Goal: Task Accomplishment & Management: Manage account settings

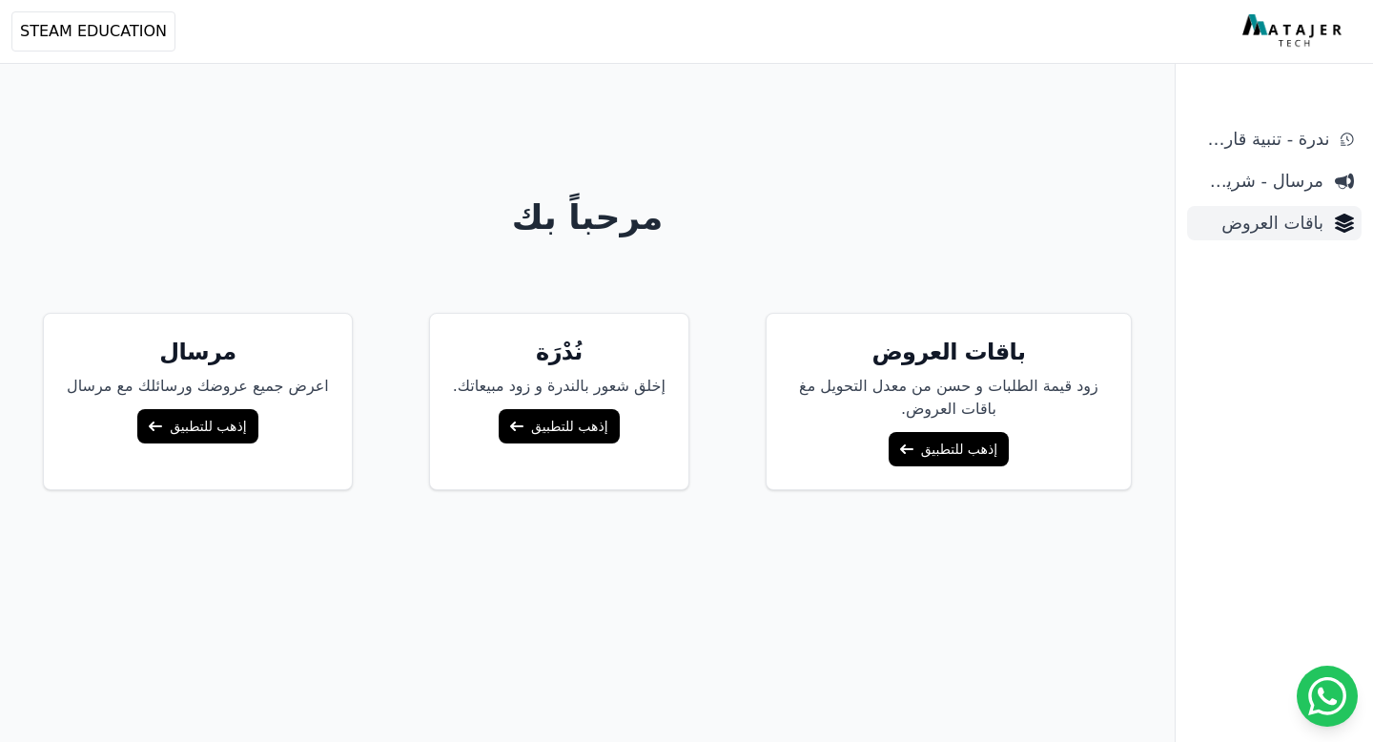
click at [1291, 215] on span "باقات العروض" at bounding box center [1259, 223] width 129 height 27
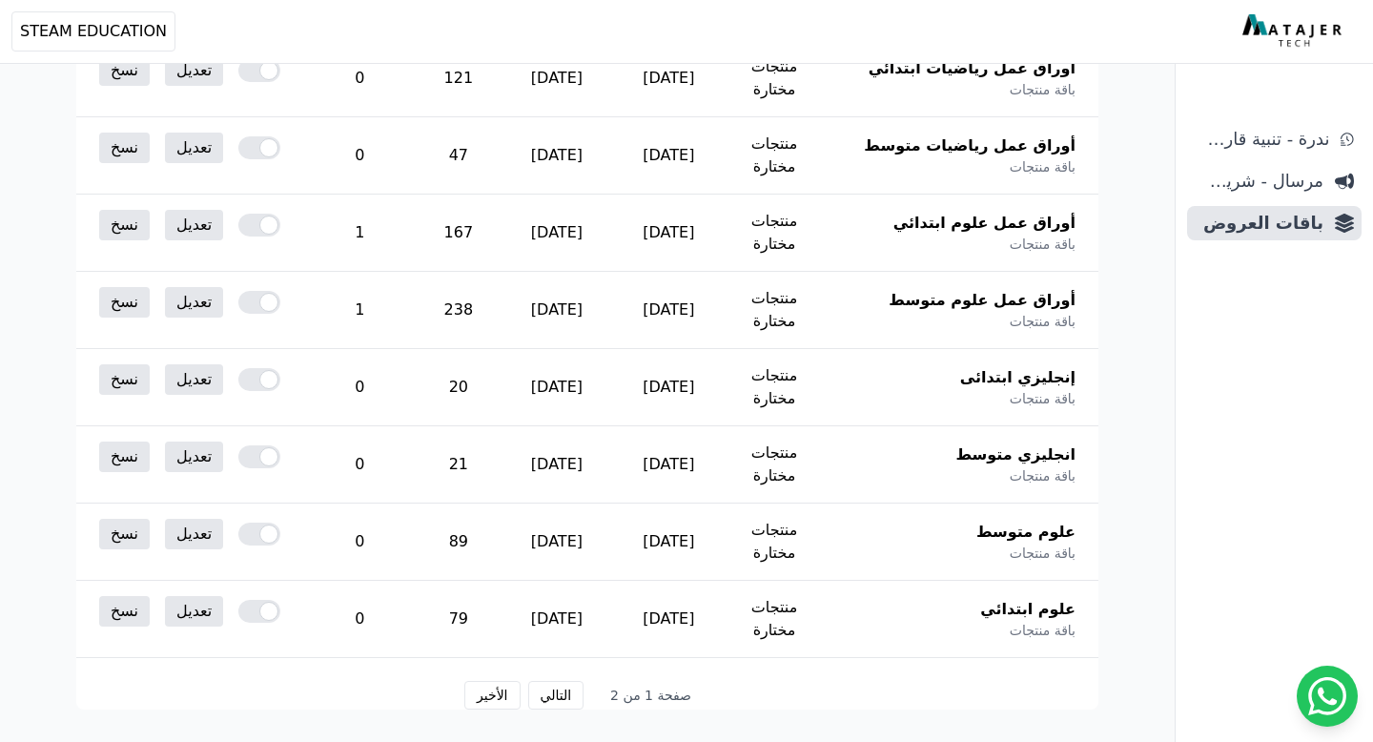
scroll to position [976, 0]
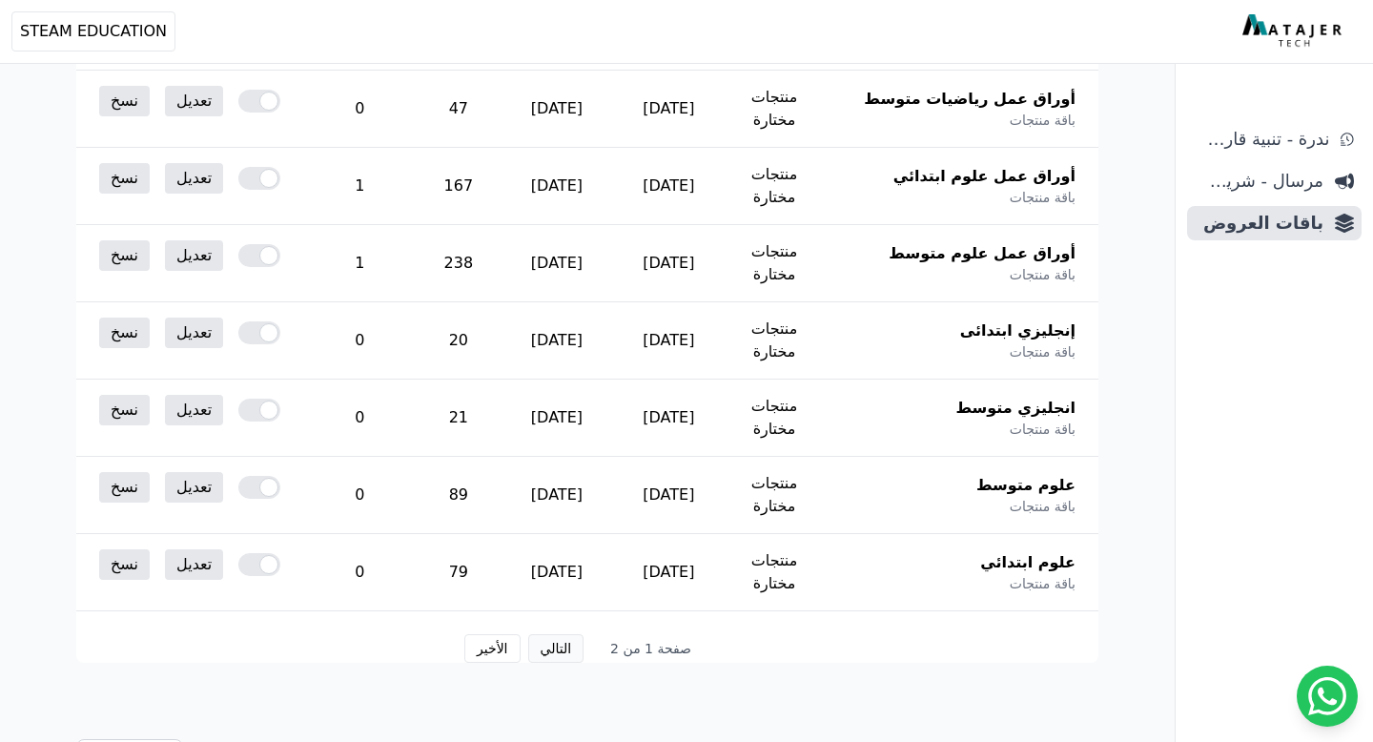
click at [554, 634] on button "التالي" at bounding box center [556, 648] width 56 height 29
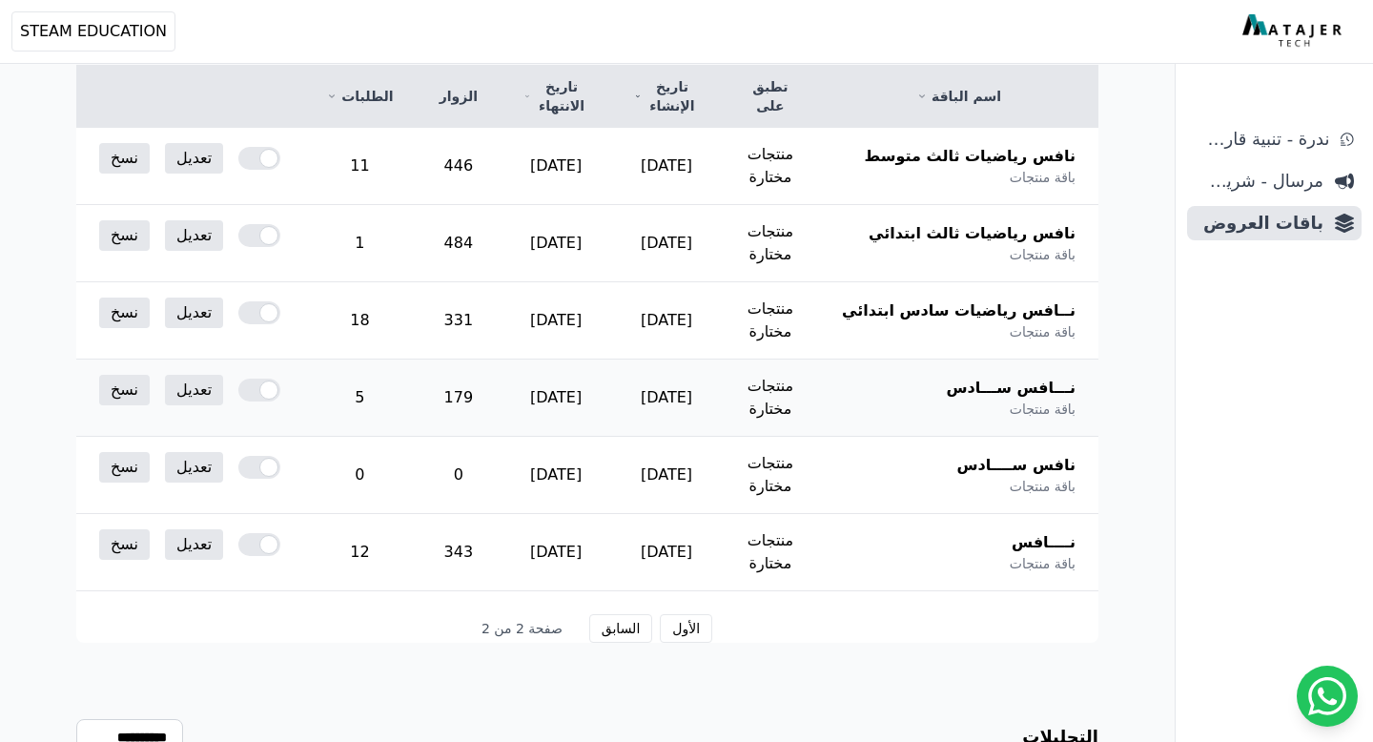
scroll to position [278, 0]
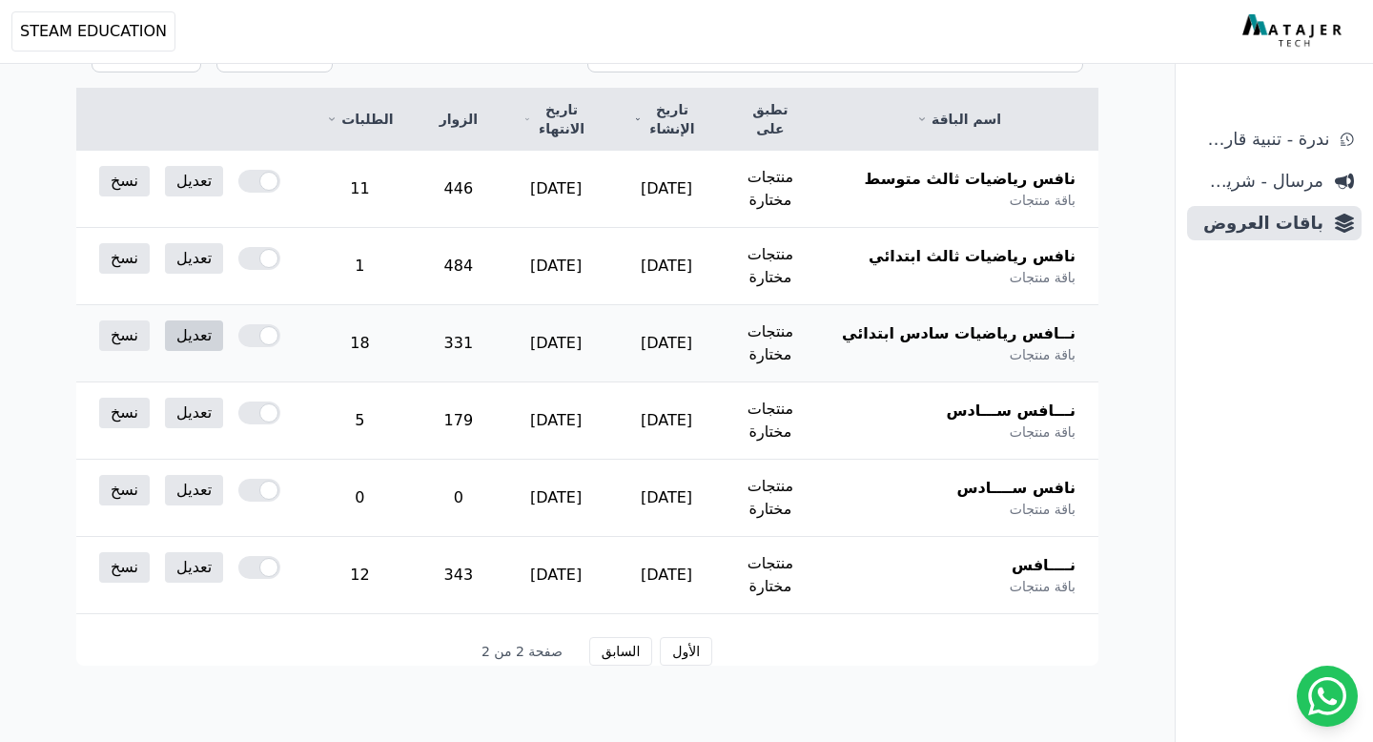
click at [186, 320] on link "تعديل" at bounding box center [194, 335] width 58 height 31
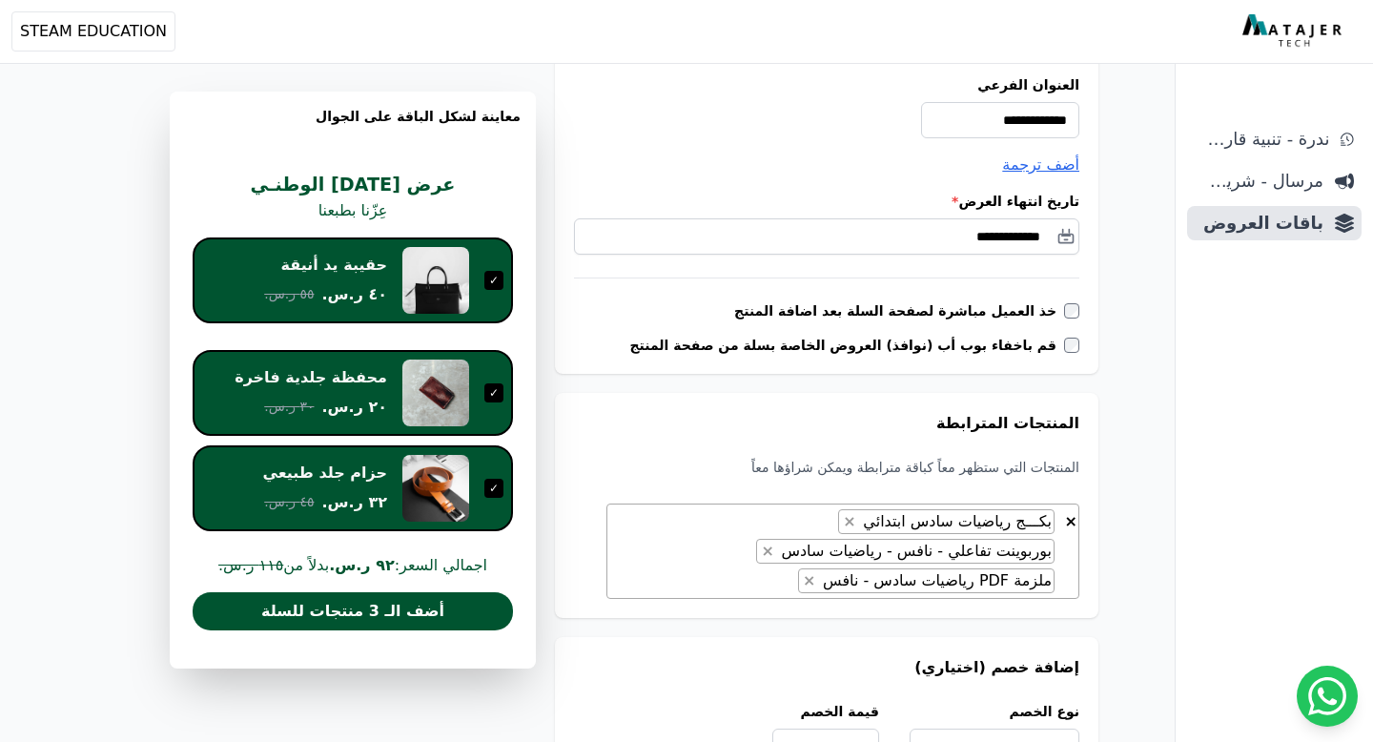
scroll to position [361, 0]
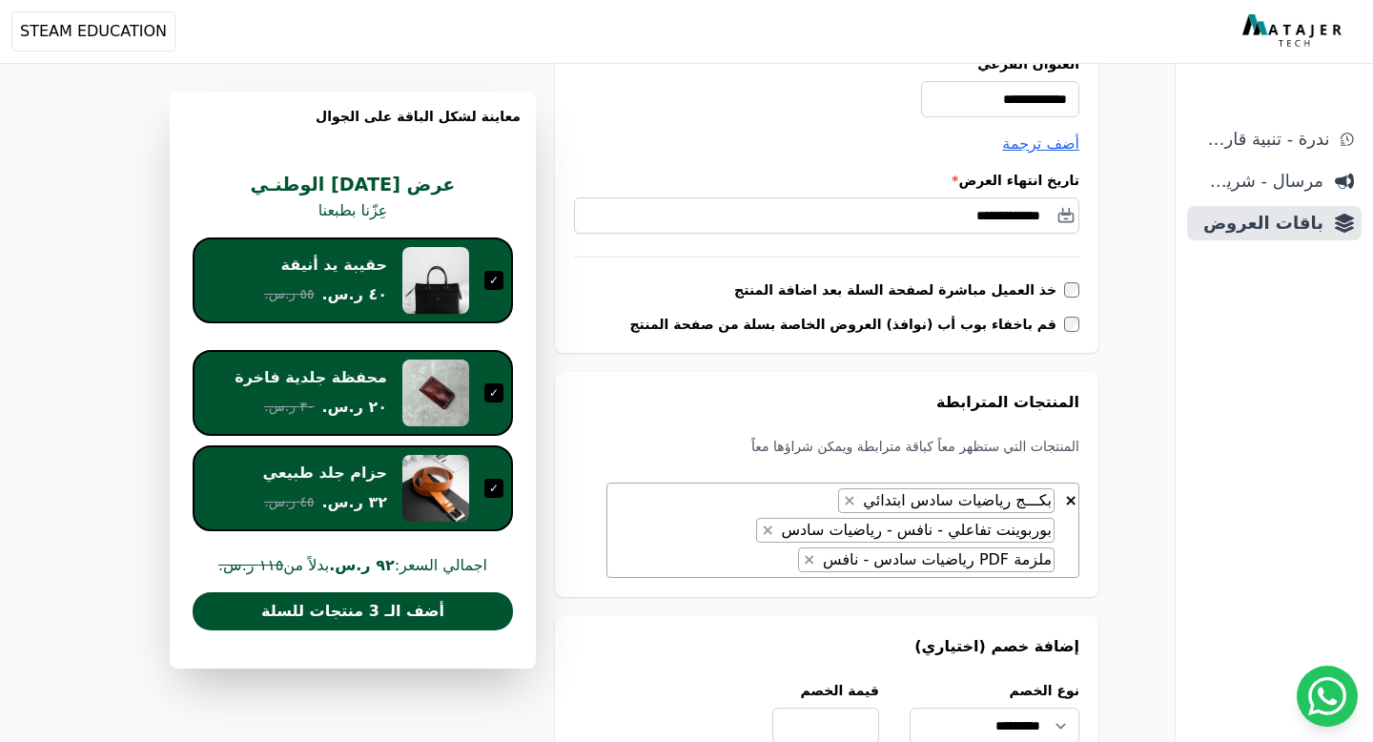
click at [815, 525] on span "× × بكـــج رياضيات سادس ابتدائي × بوربوينت تفاعلي - نافس - رياضيات سادس × ملزمة…" at bounding box center [843, 530] width 473 height 95
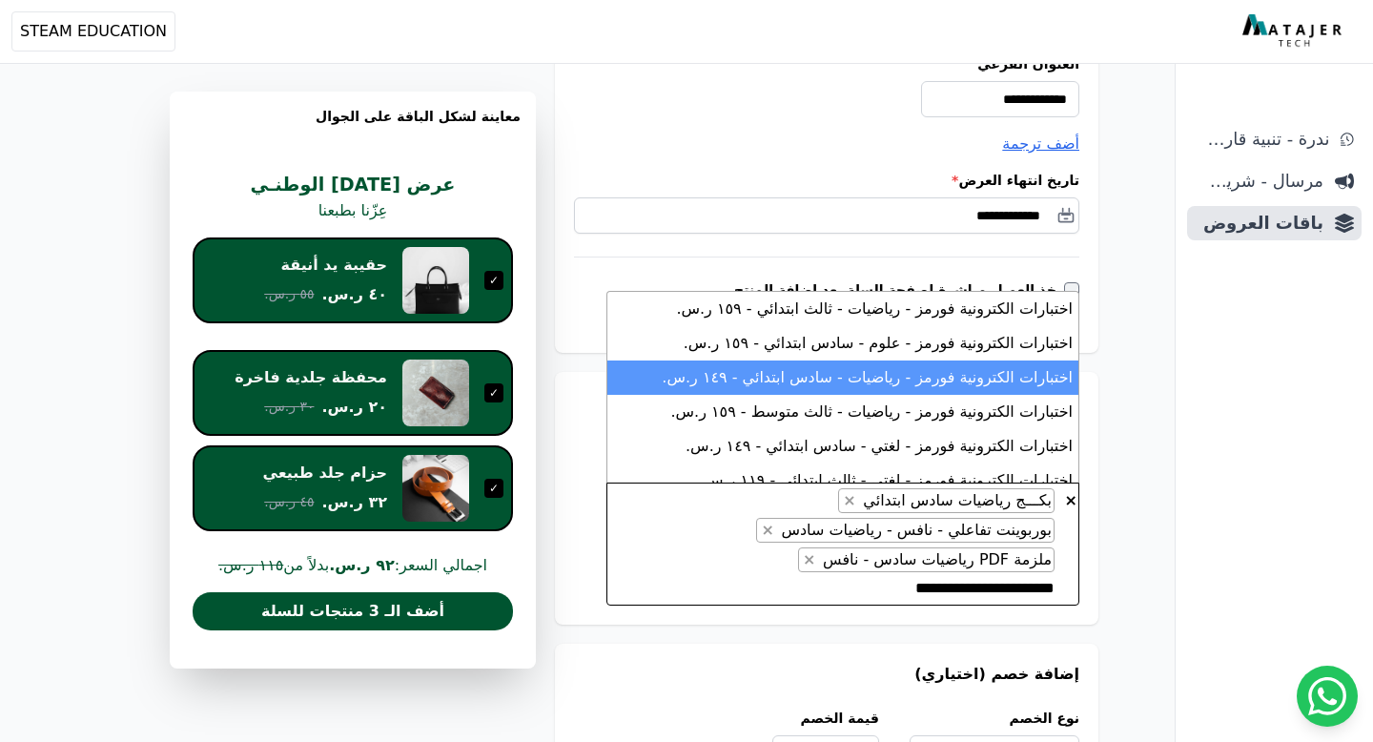
type textarea "**********"
click at [987, 383] on li "اختبارات الكترونية فورمز - رياضيات - سادس ابتدائي - ١٤٩ ر.س." at bounding box center [842, 377] width 471 height 34
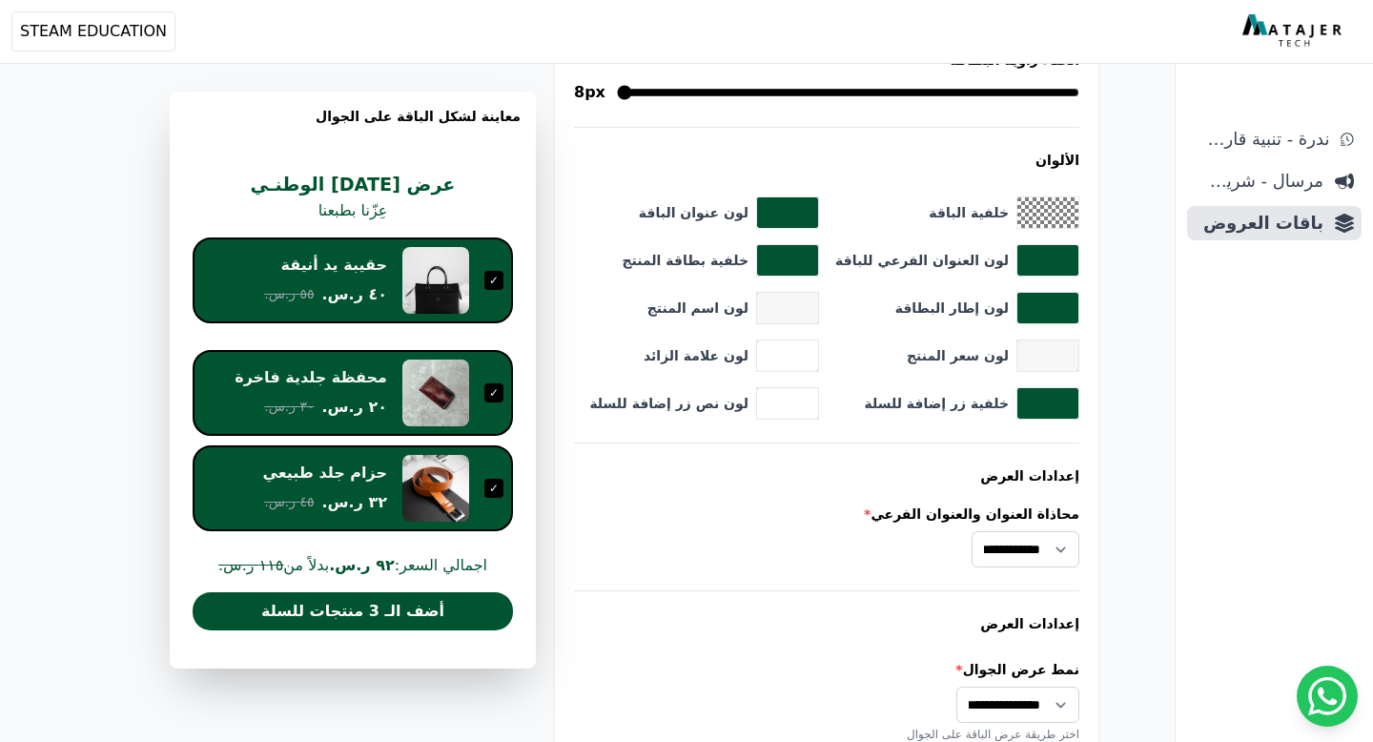
scroll to position [1681, 0]
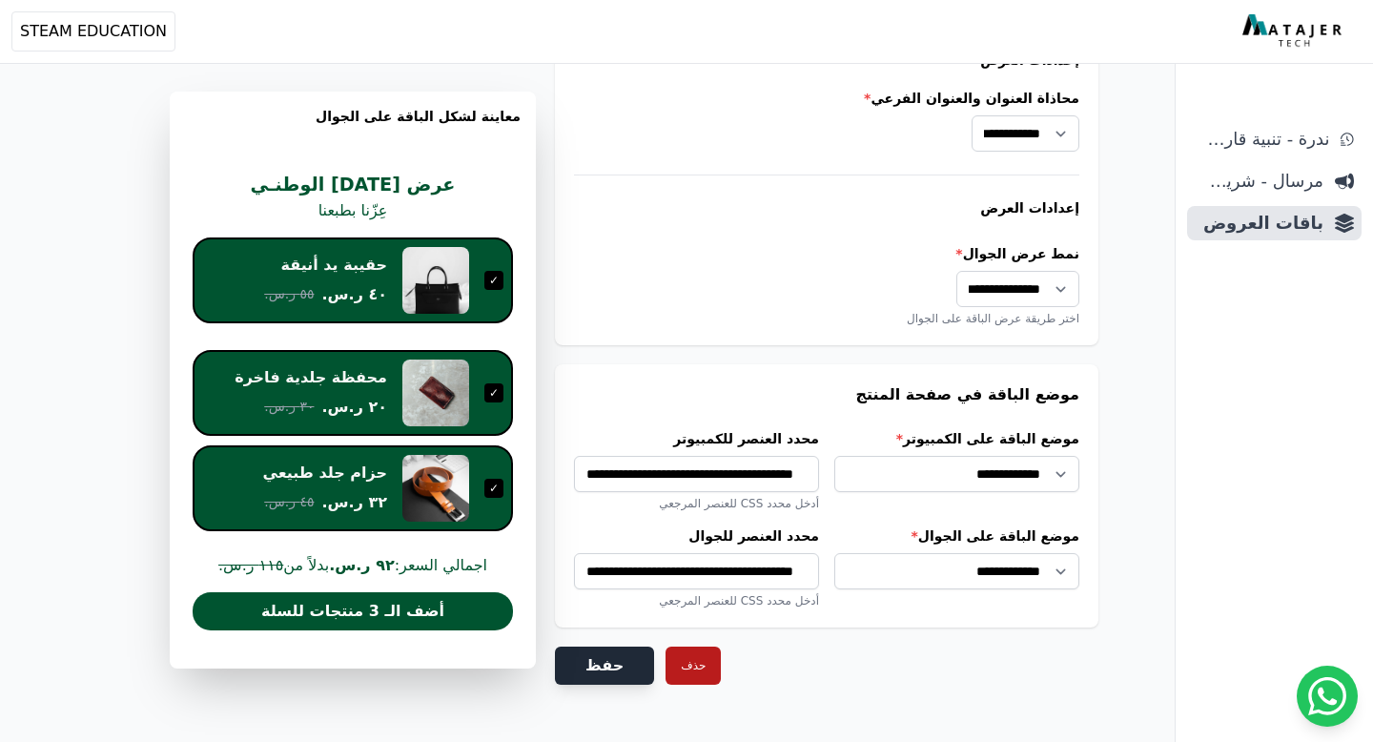
click at [585, 647] on button "حفظ" at bounding box center [604, 666] width 99 height 38
